Goal: Navigation & Orientation: Find specific page/section

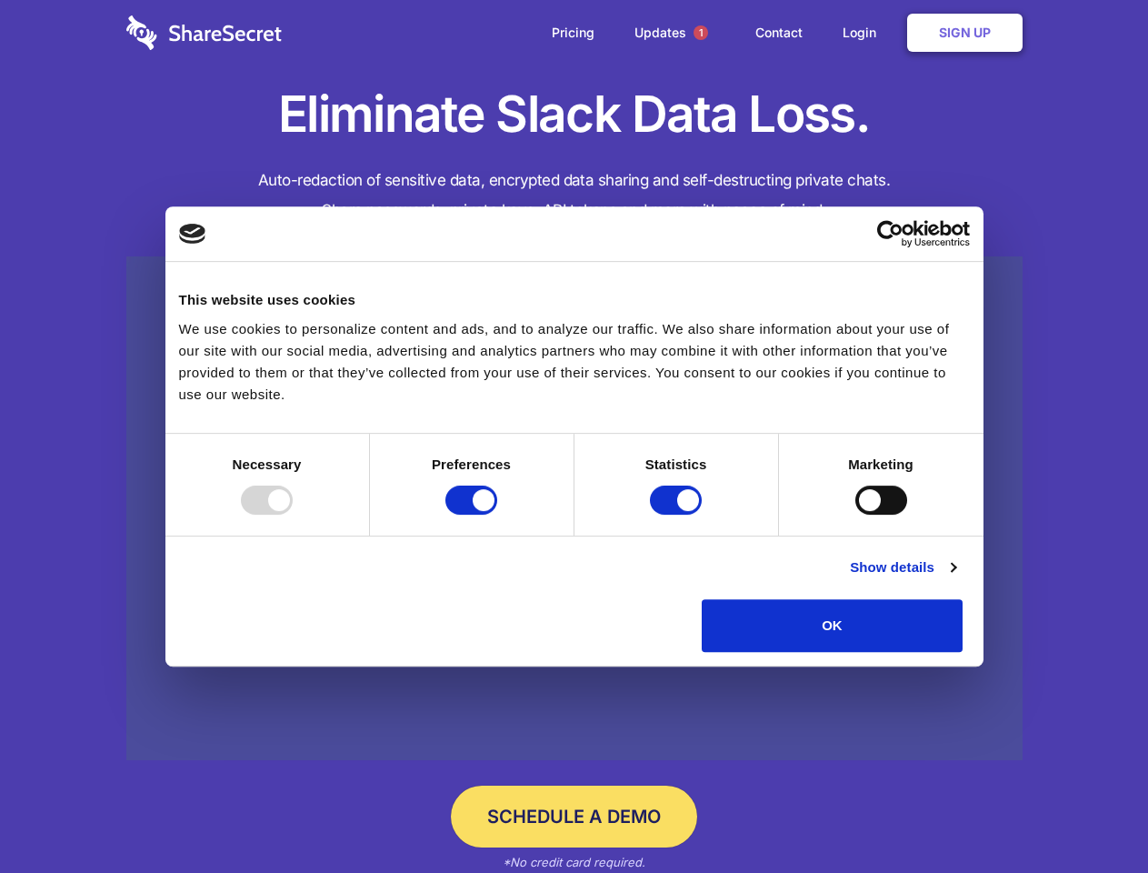
click at [293, 515] on div at bounding box center [267, 500] width 52 height 29
click at [497, 515] on input "Preferences" at bounding box center [472, 500] width 52 height 29
checkbox input "false"
click at [678, 515] on input "Statistics" at bounding box center [676, 500] width 52 height 29
checkbox input "false"
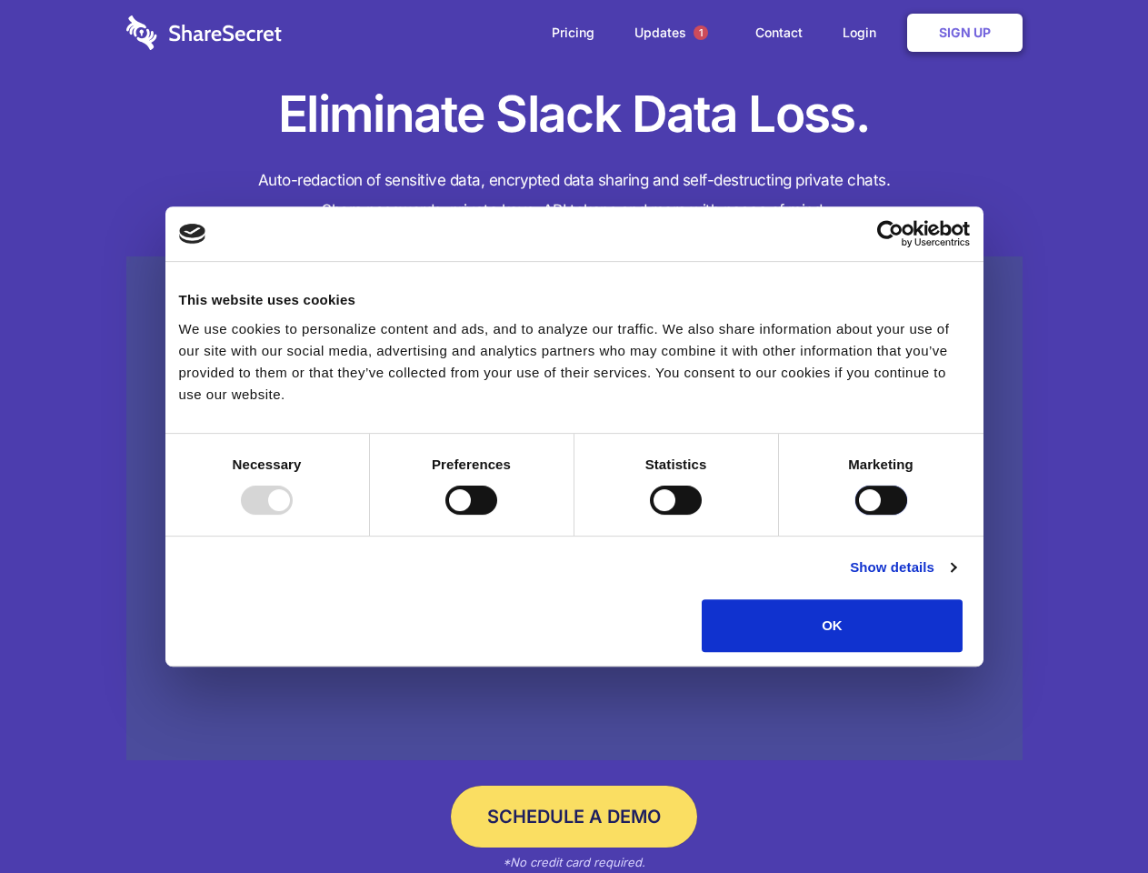
click at [856, 515] on input "Marketing" at bounding box center [882, 500] width 52 height 29
checkbox input "true"
click at [956, 578] on link "Show details" at bounding box center [902, 567] width 105 height 22
click at [0, 0] on li "Necessary 7 Necessary cookies help make a website usable by enabling basic func…" at bounding box center [0, 0] width 0 height 0
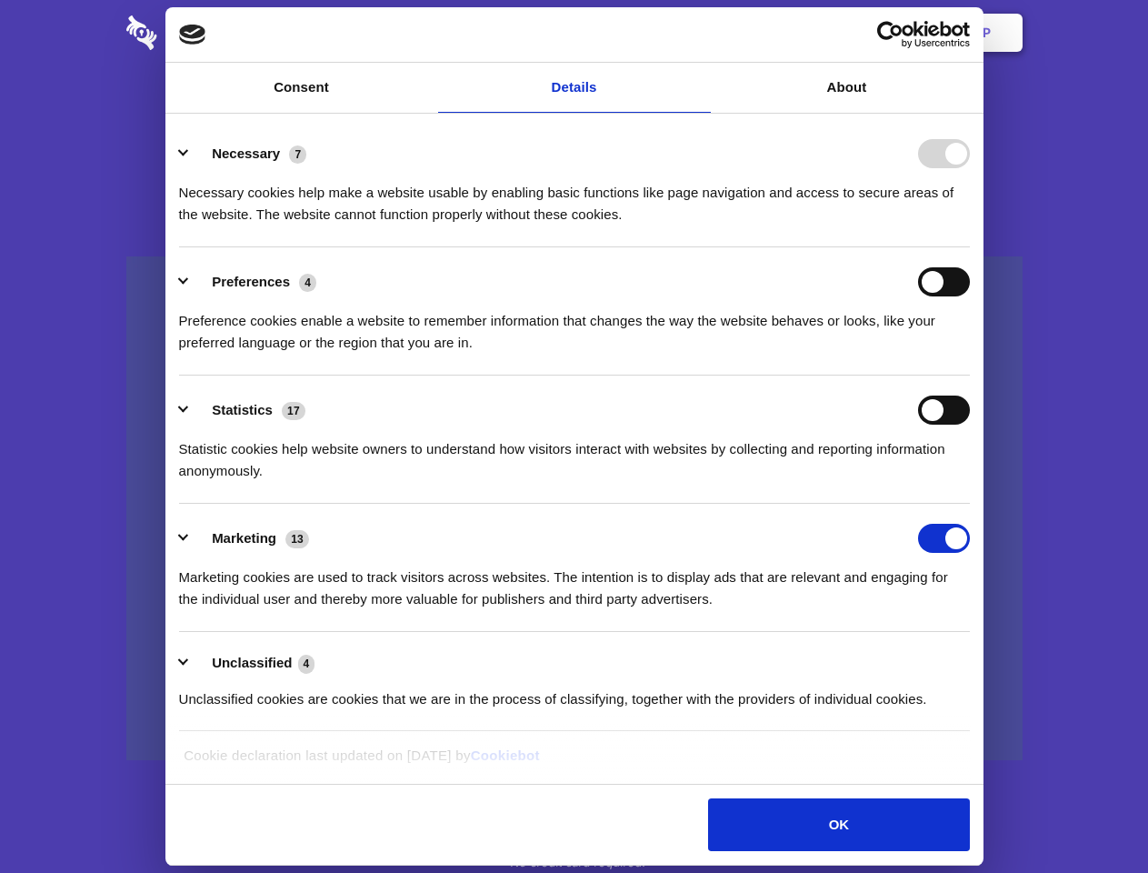
click at [700, 33] on span "1" at bounding box center [701, 32] width 15 height 15
